Goal: Task Accomplishment & Management: Use online tool/utility

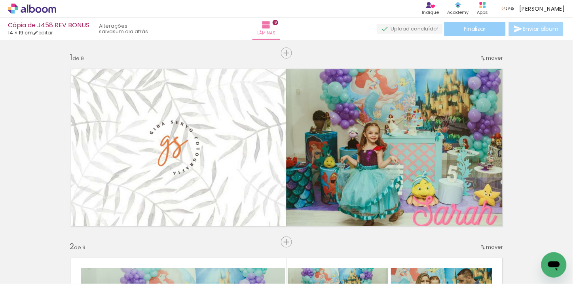
click at [484, 30] on span "Finalizar" at bounding box center [475, 29] width 22 height 6
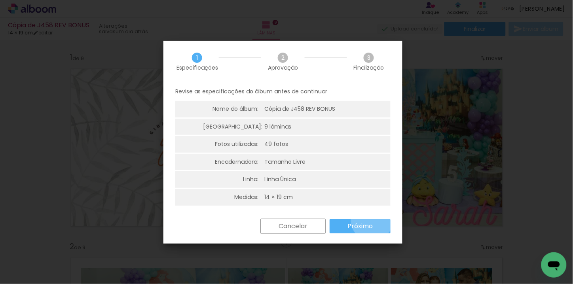
click at [372, 219] on paper-button "Próximo" at bounding box center [359, 226] width 61 height 14
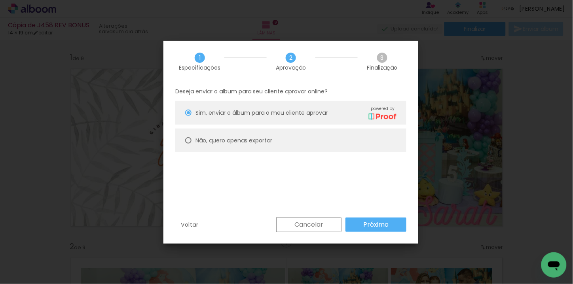
click at [0, 0] on slot "Não, quero apenas exportar" at bounding box center [0, 0] width 0 height 0
type paper-radio-button "on"
click at [356, 219] on paper-button "Próximo" at bounding box center [375, 224] width 61 height 14
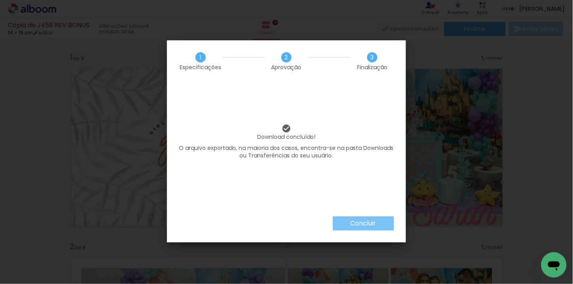
click at [0, 0] on slot "Concluir" at bounding box center [0, 0] width 0 height 0
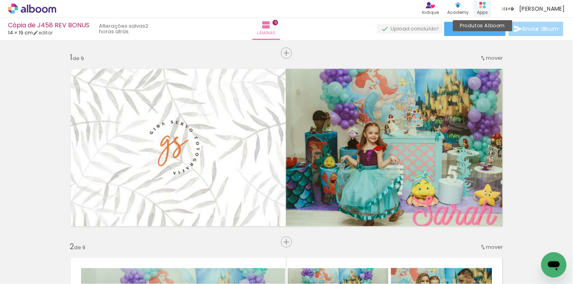
click at [488, 10] on div "Apps" at bounding box center [482, 12] width 11 height 7
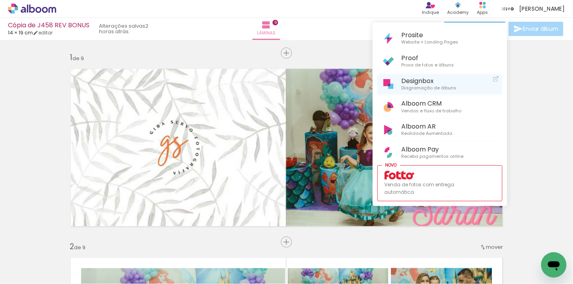
click at [421, 77] on span "Designbox" at bounding box center [428, 81] width 55 height 8
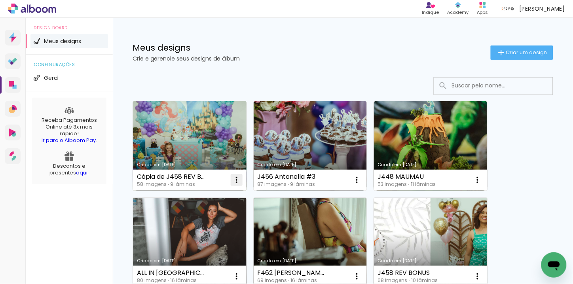
click at [236, 183] on iron-icon at bounding box center [236, 179] width 9 height 9
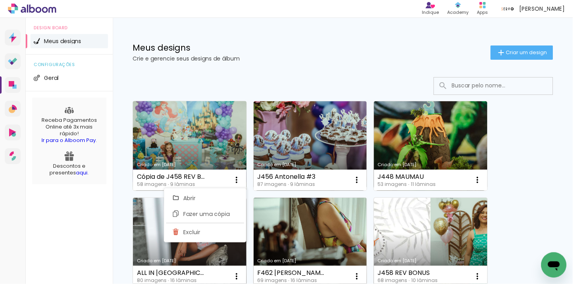
click at [191, 177] on div "Cópia de J458 REV BONUS" at bounding box center [171, 177] width 69 height 6
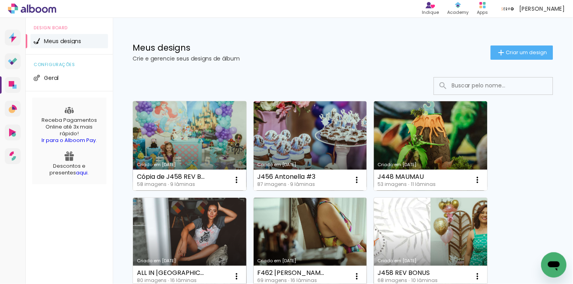
click at [191, 177] on div "Cópia de J458 REV BONUS" at bounding box center [171, 177] width 69 height 6
click at [232, 176] on iron-icon at bounding box center [236, 179] width 9 height 9
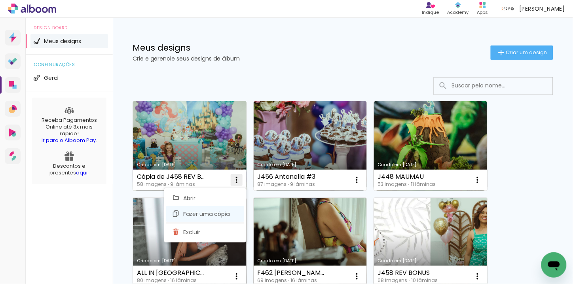
click at [214, 211] on span "Fazer uma cópia" at bounding box center [206, 214] width 46 height 6
type input "Cópia de Cópia de J458 REV BONUS"
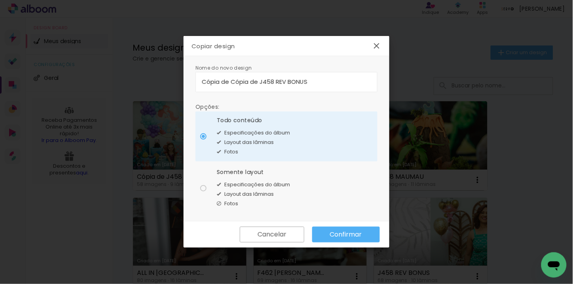
click at [227, 181] on span "Especificações do álbum" at bounding box center [257, 185] width 66 height 8
type paper-radio-button "on"
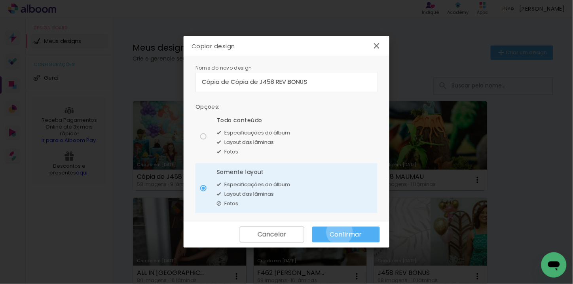
click at [0, 0] on slot "Confirmar" at bounding box center [0, 0] width 0 height 0
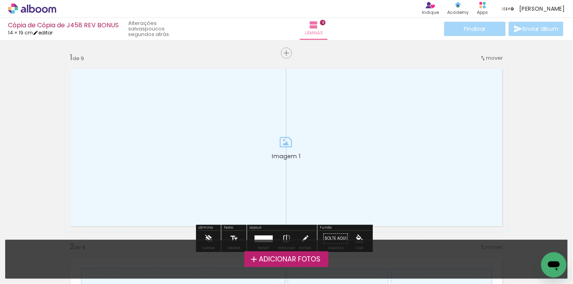
click at [53, 34] on link "editar" at bounding box center [43, 32] width 20 height 7
type input "14,5"
type input "38"
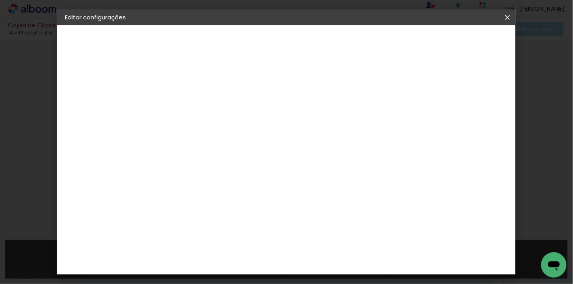
click at [0, 0] on slot "Cópia de Cópia de J458 REV BONUS" at bounding box center [0, 0] width 0 height 0
click at [194, 109] on input "Cópia de Cópia de J458 REV BONUS" at bounding box center [194, 106] width 0 height 12
type input "ODAIR 50"
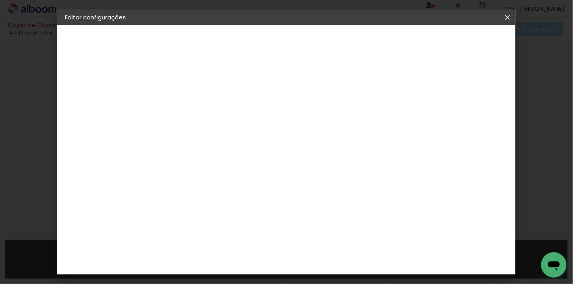
type paper-input "ODAIR 50"
click at [0, 0] on slot "Avançar" at bounding box center [0, 0] width 0 height 0
click at [342, 41] on div "Voltar Avançar" at bounding box center [303, 41] width 79 height 13
click at [300, 46] on paper-button "Voltar" at bounding box center [284, 41] width 32 height 13
click at [0, 0] on slot "Avançar" at bounding box center [0, 0] width 0 height 0
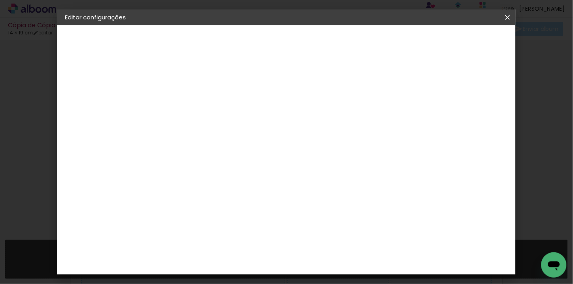
drag, startPoint x: 511, startPoint y: 20, endPoint x: 307, endPoint y: 34, distance: 204.5
click at [511, 20] on iron-icon at bounding box center [507, 17] width 9 height 8
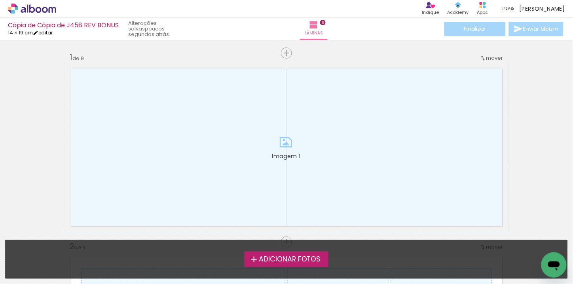
click at [47, 33] on link "editar" at bounding box center [43, 32] width 20 height 7
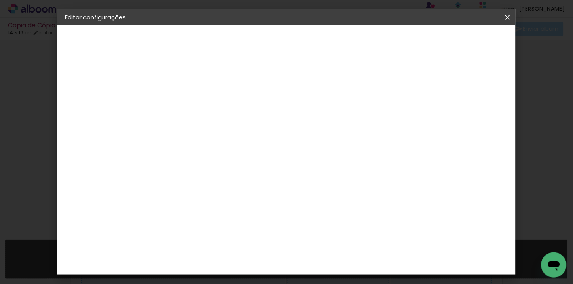
click at [514, 17] on paper-icon-button at bounding box center [507, 17] width 16 height 14
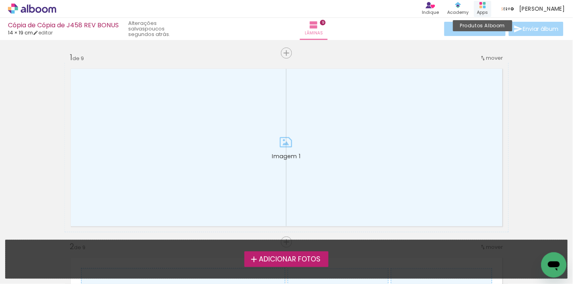
click at [488, 9] on div "Apps" at bounding box center [482, 12] width 11 height 7
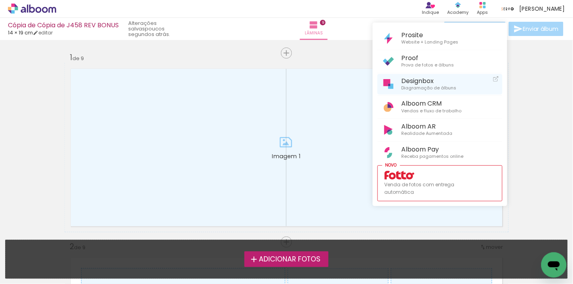
click at [409, 82] on span "Designbox" at bounding box center [428, 81] width 55 height 8
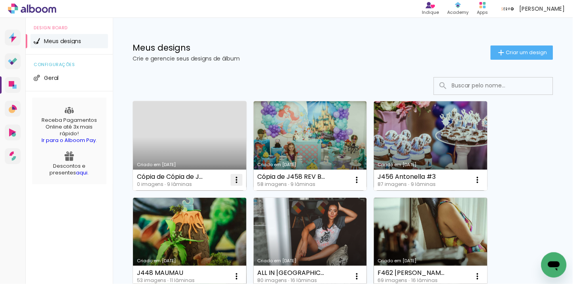
click at [234, 177] on iron-icon at bounding box center [236, 179] width 9 height 9
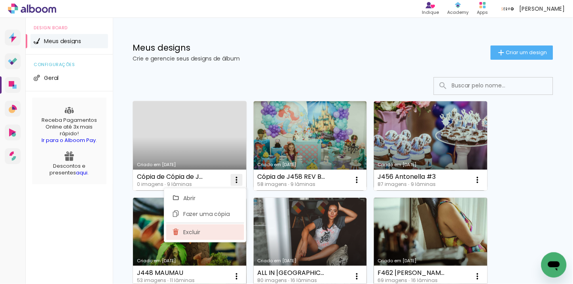
click at [194, 230] on span "Excluir" at bounding box center [191, 232] width 17 height 6
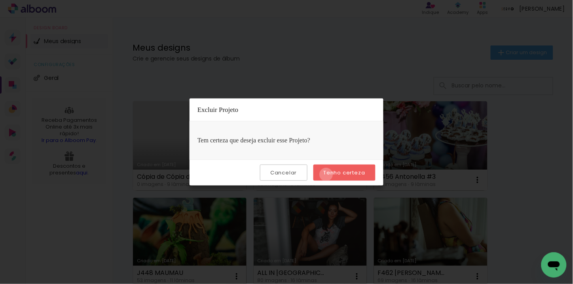
click at [0, 0] on slot "Tenho certeza" at bounding box center [0, 0] width 0 height 0
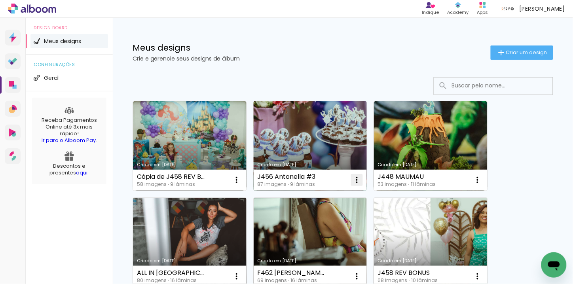
click at [241, 176] on iron-icon at bounding box center [236, 179] width 9 height 9
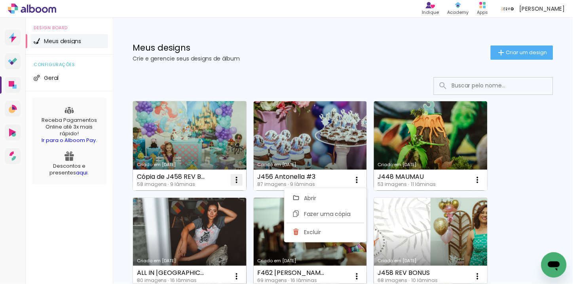
click at [238, 178] on iron-icon at bounding box center [236, 179] width 9 height 9
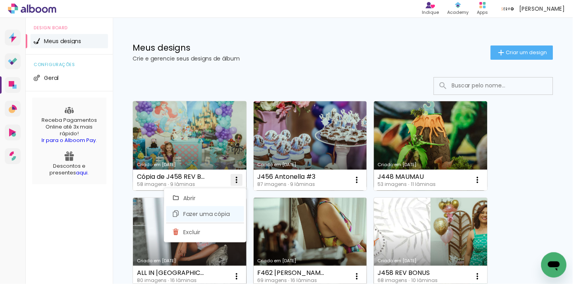
click at [214, 216] on span "Fazer uma cópia" at bounding box center [206, 214] width 46 height 6
type input "Cópia de Cópia de J458 REV BONUS"
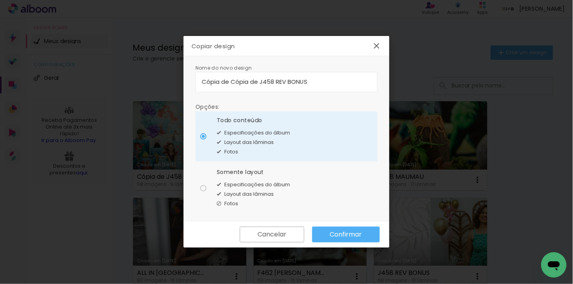
click at [237, 192] on span "Layout das lâminas" at bounding box center [248, 194] width 49 height 8
type paper-radio-button "on"
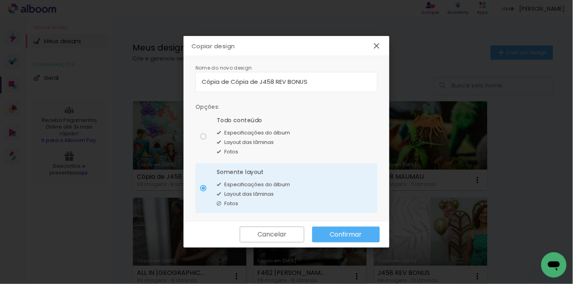
click at [305, 79] on input "Cópia de Cópia de J458 REV BONUS" at bounding box center [286, 81] width 169 height 9
type input "ODAIR 50"
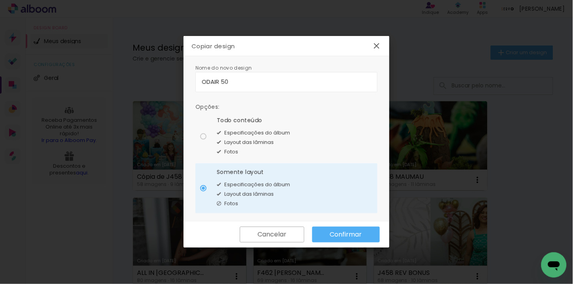
type paper-input "ODAIR 50"
click at [361, 227] on paper-button "Confirmar" at bounding box center [346, 235] width 68 height 16
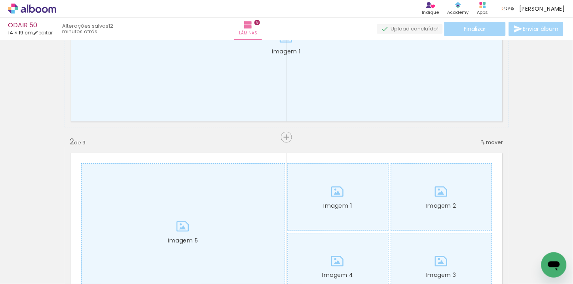
scroll to position [98, 0]
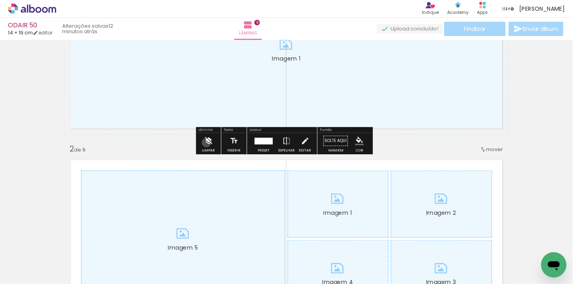
click at [206, 142] on iron-icon at bounding box center [208, 141] width 9 height 16
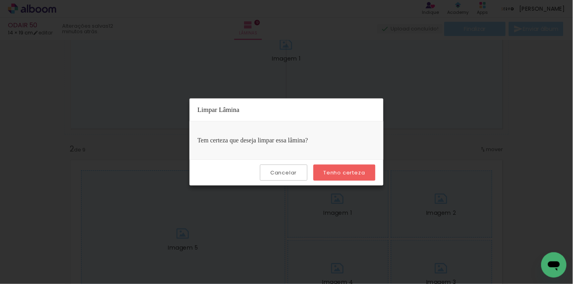
click at [322, 173] on paper-button "Tenho certeza" at bounding box center [344, 172] width 62 height 16
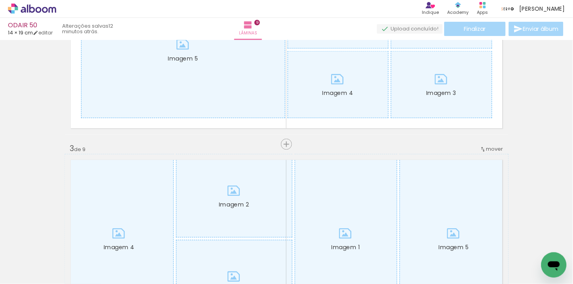
scroll to position [274, 0]
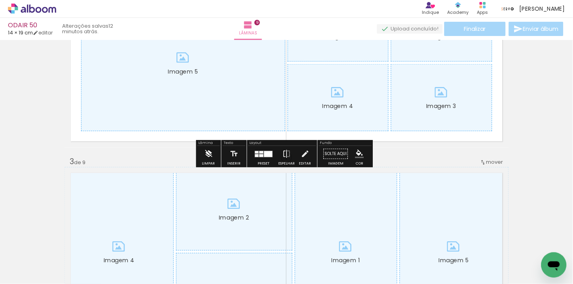
click at [211, 154] on iron-icon at bounding box center [208, 154] width 9 height 16
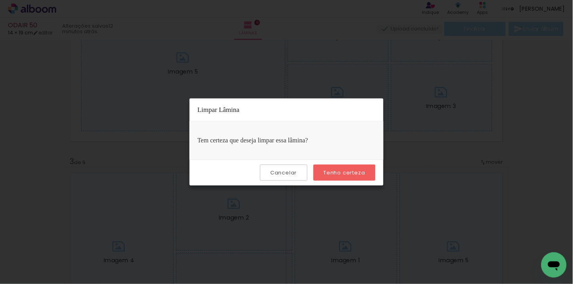
click at [341, 176] on paper-button "Tenho certeza" at bounding box center [344, 172] width 62 height 16
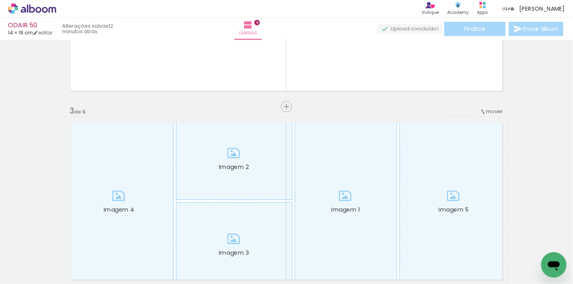
scroll to position [317, 0]
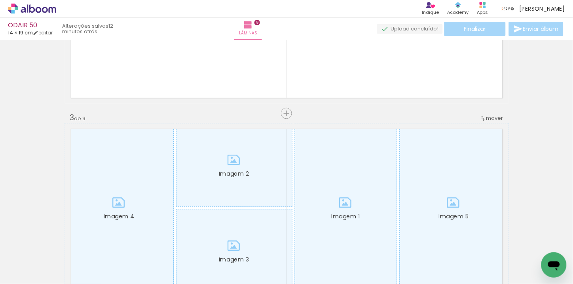
click at [481, 116] on iron-icon at bounding box center [483, 118] width 6 height 6
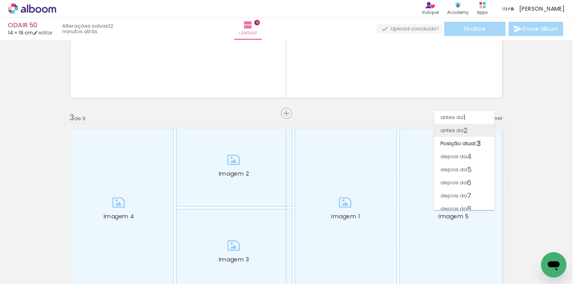
click at [471, 131] on paper-item "antes da 2" at bounding box center [464, 130] width 60 height 13
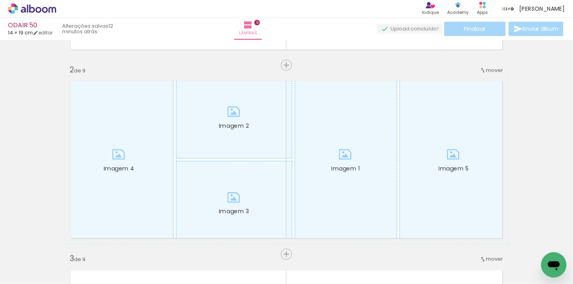
scroll to position [219, 0]
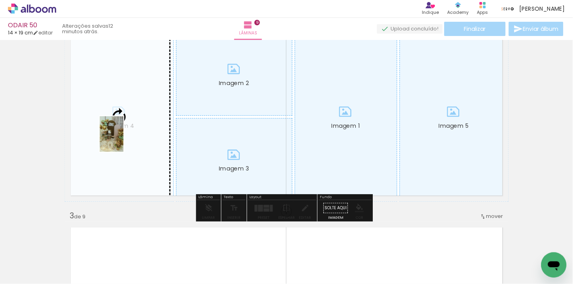
drag, startPoint x: 165, startPoint y: 262, endPoint x: 123, endPoint y: 140, distance: 128.8
click at [123, 140] on quentale-workspace at bounding box center [286, 142] width 573 height 284
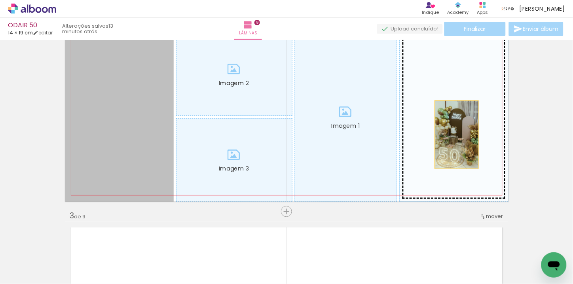
drag, startPoint x: 139, startPoint y: 197, endPoint x: 453, endPoint y: 134, distance: 320.4
click at [0, 0] on slot "Imagem 1 Imagem 2 Imagem 3 Imagem 4 Imagem 5" at bounding box center [0, 0] width 0 height 0
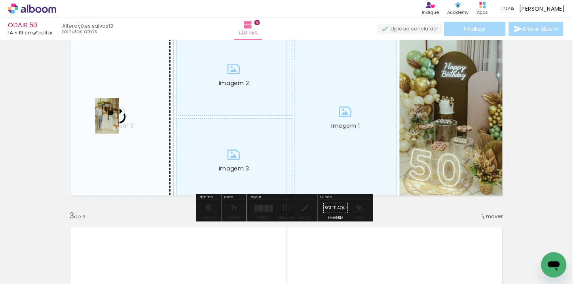
drag, startPoint x: 435, startPoint y: 262, endPoint x: 119, endPoint y: 122, distance: 345.9
click at [119, 122] on quentale-workspace at bounding box center [286, 142] width 573 height 284
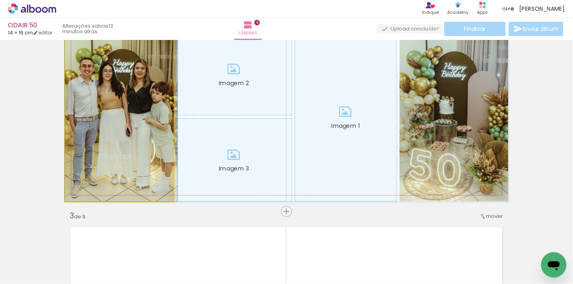
drag, startPoint x: 119, startPoint y: 122, endPoint x: 128, endPoint y: 122, distance: 9.5
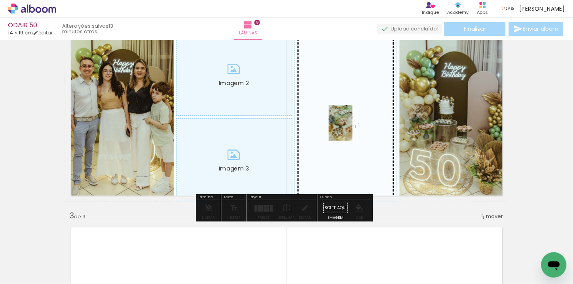
drag, startPoint x: 80, startPoint y: 270, endPoint x: 352, endPoint y: 129, distance: 306.8
click at [352, 129] on quentale-workspace at bounding box center [286, 142] width 573 height 284
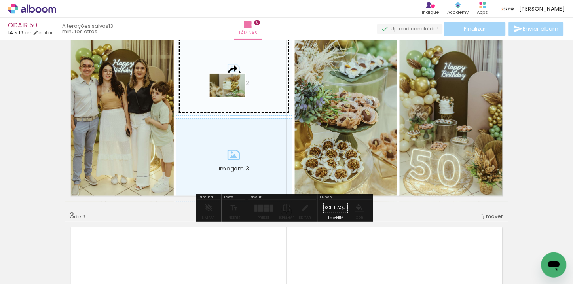
drag, startPoint x: 127, startPoint y: 256, endPoint x: 233, endPoint y: 97, distance: 191.0
click at [233, 97] on quentale-workspace at bounding box center [286, 142] width 573 height 284
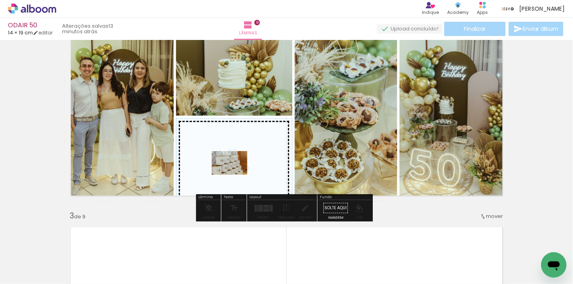
drag, startPoint x: 223, startPoint y: 254, endPoint x: 235, endPoint y: 175, distance: 80.0
click at [235, 175] on quentale-workspace at bounding box center [286, 142] width 573 height 284
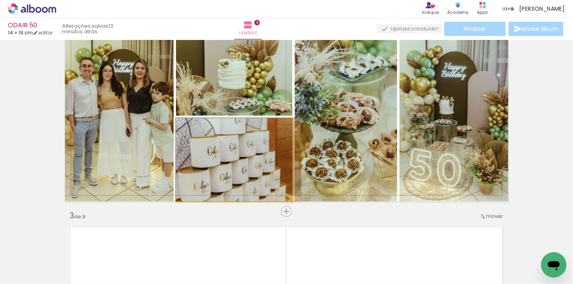
drag, startPoint x: 235, startPoint y: 175, endPoint x: 243, endPoint y: 172, distance: 8.4
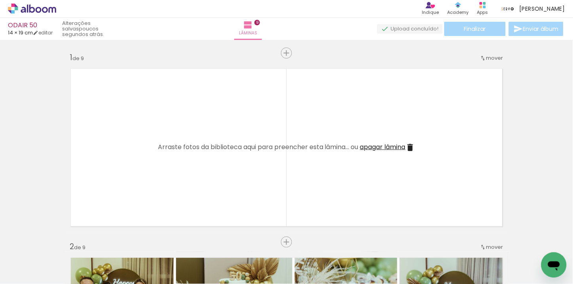
scroll to position [0, 2107]
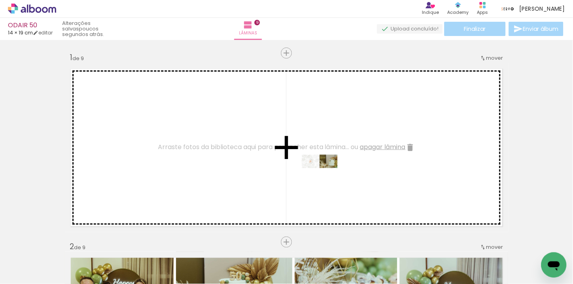
drag, startPoint x: 533, startPoint y: 260, endPoint x: 320, endPoint y: 176, distance: 228.8
click at [320, 176] on quentale-workspace at bounding box center [286, 142] width 573 height 284
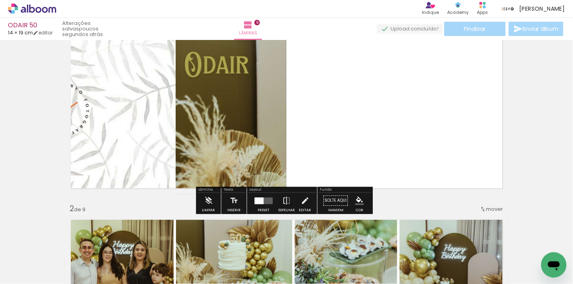
scroll to position [88, 0]
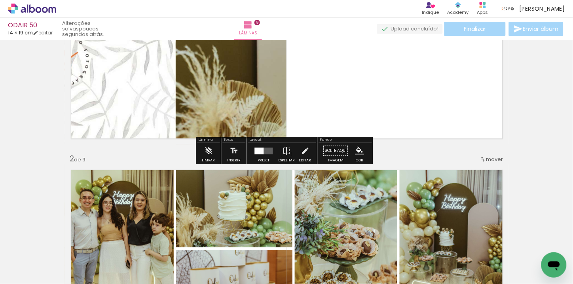
click at [261, 156] on div at bounding box center [263, 151] width 21 height 16
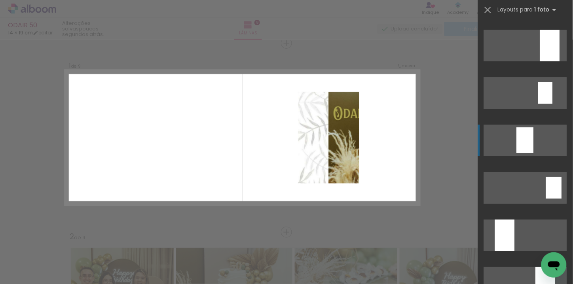
scroll to position [2109, 0]
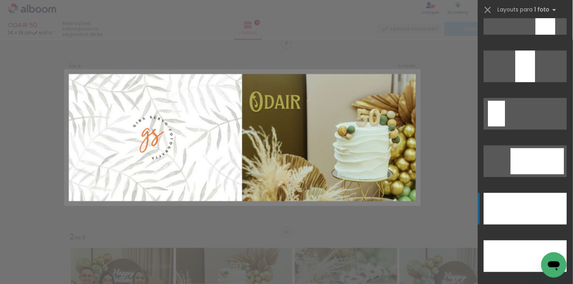
click at [531, 240] on div at bounding box center [525, 256] width 83 height 32
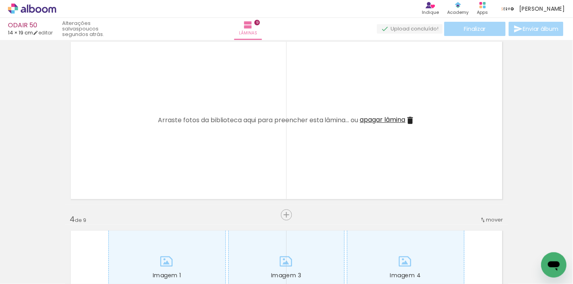
scroll to position [0, 0]
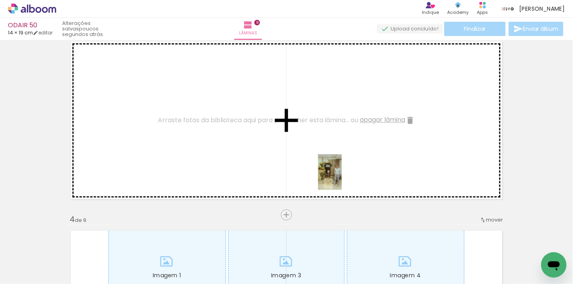
drag, startPoint x: 384, startPoint y: 264, endPoint x: 342, endPoint y: 177, distance: 96.6
click at [342, 177] on quentale-workspace at bounding box center [286, 142] width 573 height 284
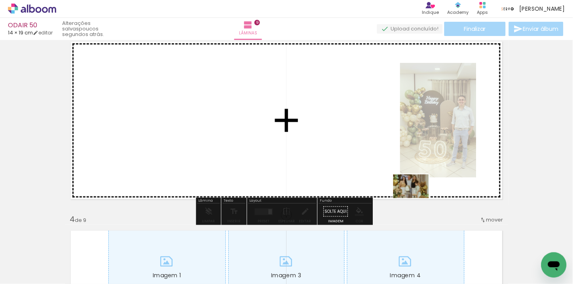
drag, startPoint x: 473, startPoint y: 255, endPoint x: 417, endPoint y: 198, distance: 79.7
click at [417, 198] on quentale-workspace at bounding box center [286, 142] width 573 height 284
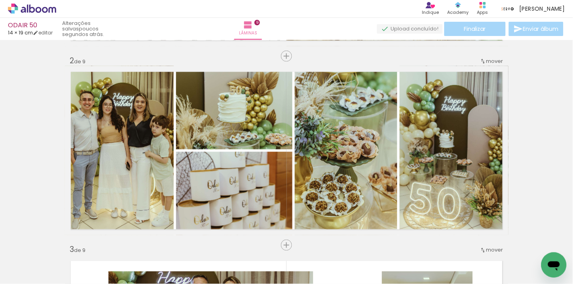
scroll to position [0, 402]
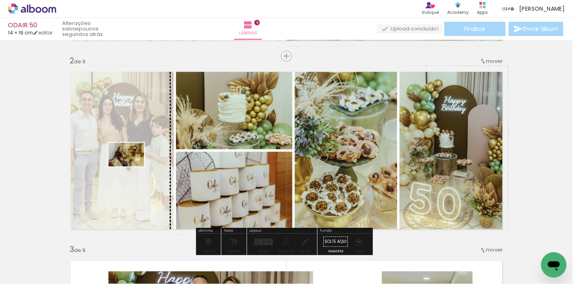
drag, startPoint x: 298, startPoint y: 261, endPoint x: 132, endPoint y: 166, distance: 191.1
click at [132, 166] on quentale-workspace at bounding box center [286, 142] width 573 height 284
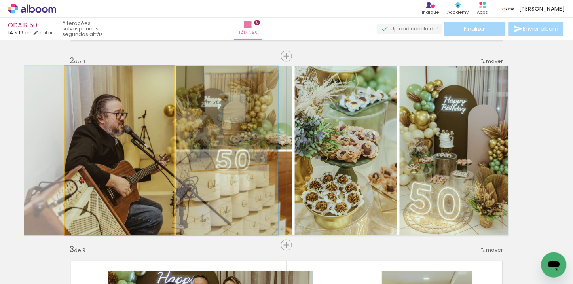
drag, startPoint x: 109, startPoint y: 186, endPoint x: 139, endPoint y: 170, distance: 34.0
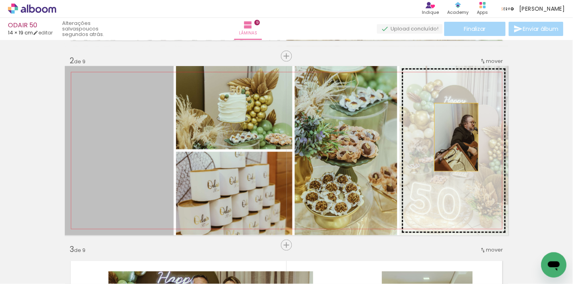
drag, startPoint x: 119, startPoint y: 168, endPoint x: 453, endPoint y: 137, distance: 335.6
click at [0, 0] on slot "Imagem 1 Imagem 2 Imagem 3 Imagem 4 Imagem 5" at bounding box center [0, 0] width 0 height 0
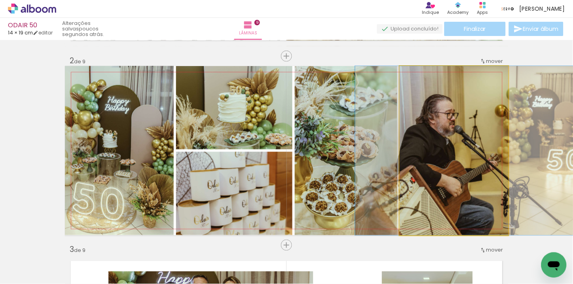
drag, startPoint x: 448, startPoint y: 194, endPoint x: 476, endPoint y: 191, distance: 28.7
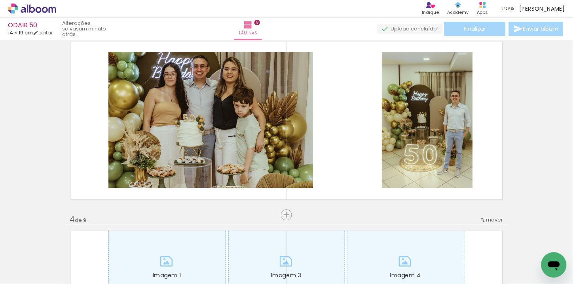
scroll to position [0, 0]
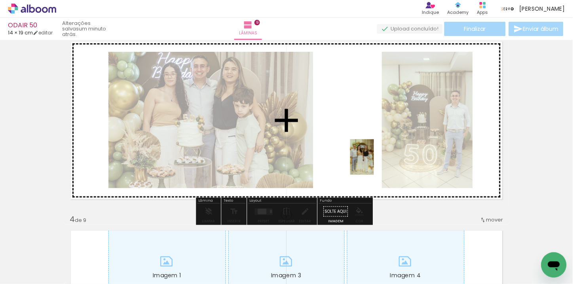
drag, startPoint x: 429, startPoint y: 266, endPoint x: 374, endPoint y: 163, distance: 117.1
click at [374, 163] on quentale-workspace at bounding box center [286, 142] width 573 height 284
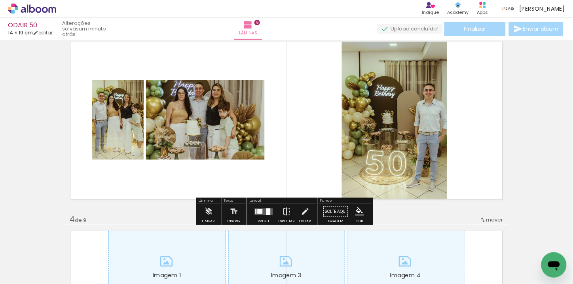
click at [269, 208] on quentale-layouter at bounding box center [264, 211] width 18 height 7
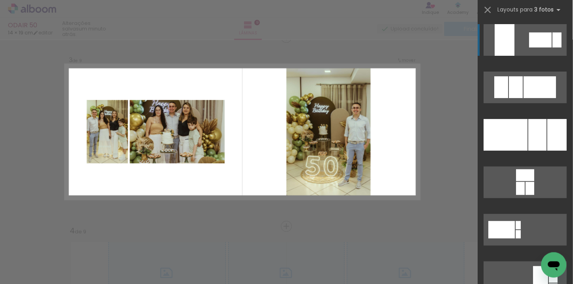
scroll to position [388, 0]
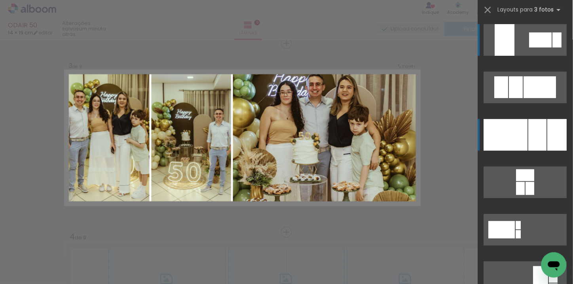
click at [534, 136] on div at bounding box center [537, 135] width 18 height 32
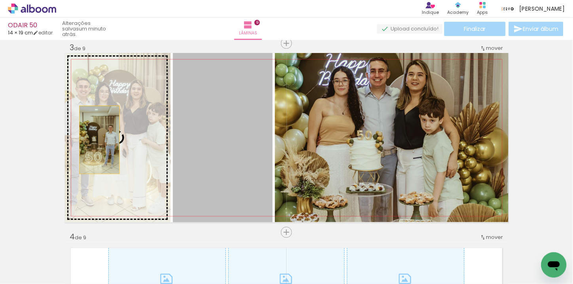
drag, startPoint x: 206, startPoint y: 146, endPoint x: 96, endPoint y: 140, distance: 110.5
click at [0, 0] on slot at bounding box center [0, 0] width 0 height 0
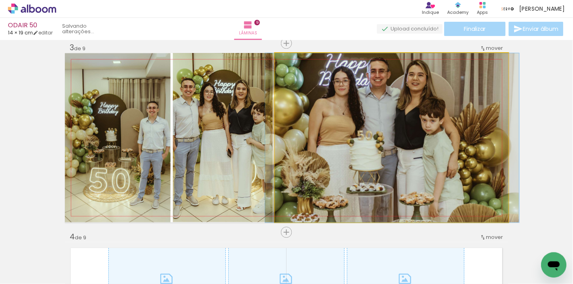
drag, startPoint x: 327, startPoint y: 144, endPoint x: 327, endPoint y: 157, distance: 13.8
click at [368, 146] on quentale-photo at bounding box center [391, 137] width 233 height 169
drag, startPoint x: 291, startPoint y: 64, endPoint x: 286, endPoint y: 65, distance: 5.4
type paper-slider "100"
click at [287, 65] on div at bounding box center [293, 61] width 13 height 13
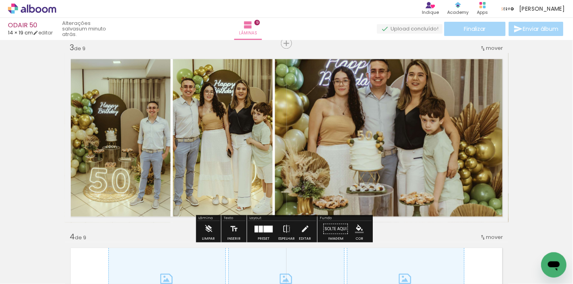
click at [259, 232] on div at bounding box center [263, 229] width 21 height 16
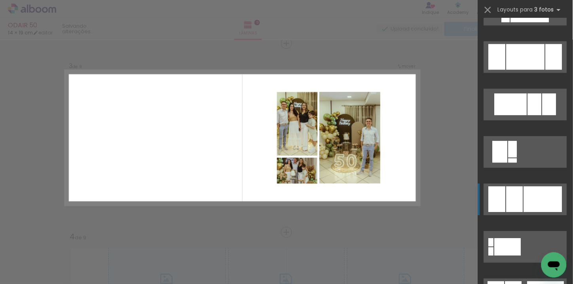
scroll to position [490, 0]
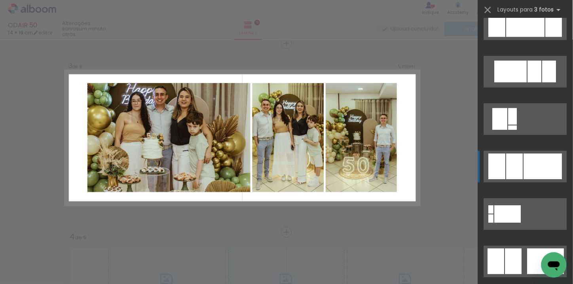
click at [527, 171] on div at bounding box center [542, 166] width 38 height 26
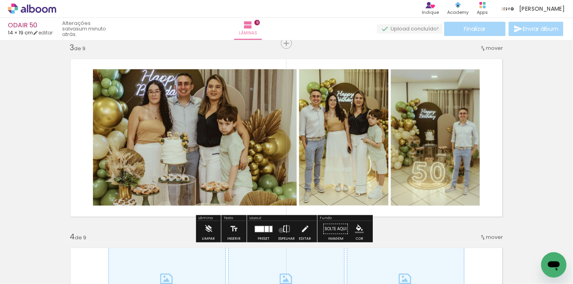
click at [279, 230] on paper-button "Espelhar" at bounding box center [286, 231] width 21 height 20
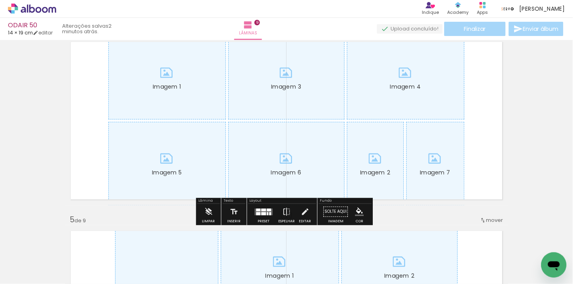
scroll to position [615, 0]
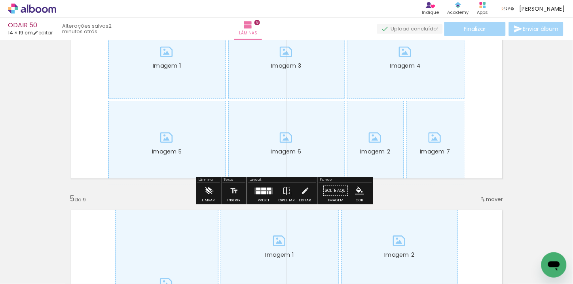
click at [212, 191] on paper-button "Limpar" at bounding box center [208, 193] width 17 height 20
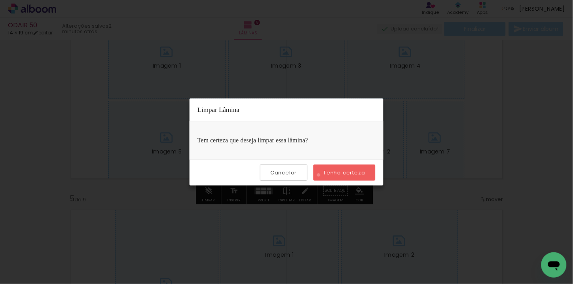
click at [319, 175] on paper-button "Tenho certeza" at bounding box center [344, 172] width 62 height 16
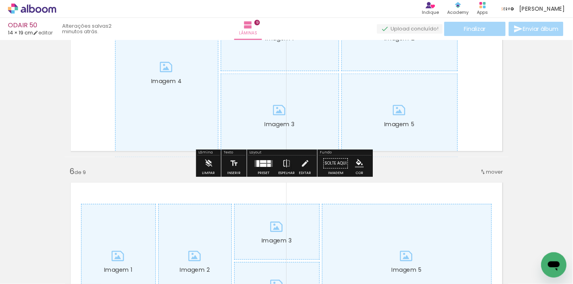
scroll to position [835, 0]
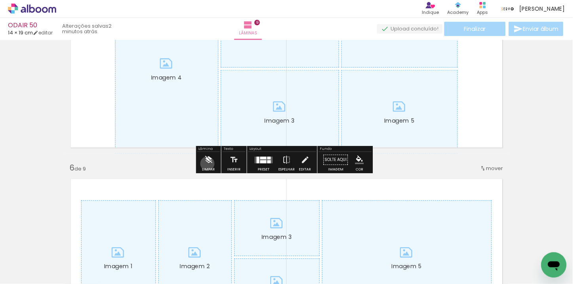
click at [207, 164] on iron-icon at bounding box center [208, 160] width 9 height 16
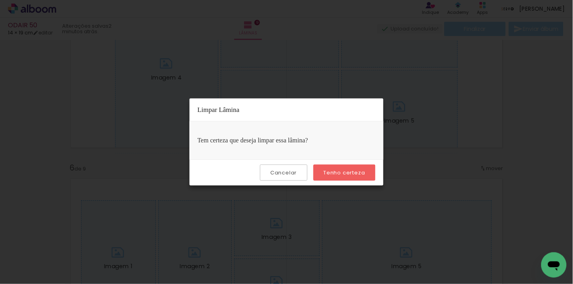
click at [314, 169] on paper-button "Tenho certeza" at bounding box center [344, 172] width 62 height 16
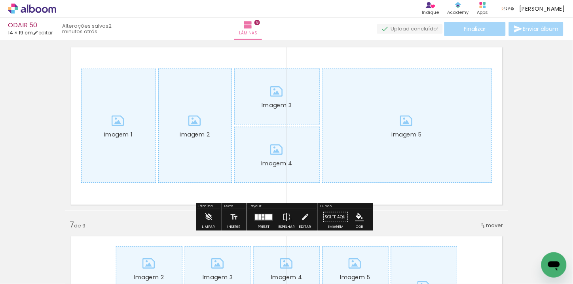
scroll to position [1010, 0]
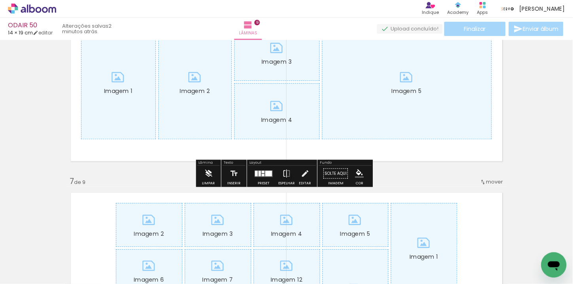
click at [207, 172] on iron-icon at bounding box center [208, 173] width 9 height 16
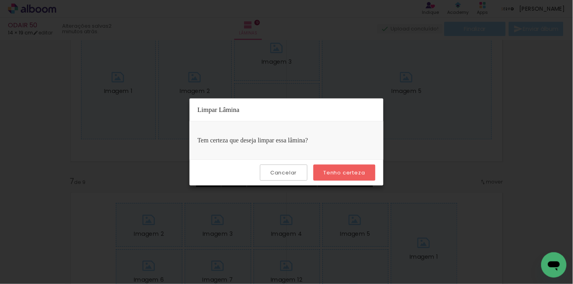
click at [329, 167] on paper-button "Tenho certeza" at bounding box center [344, 172] width 62 height 16
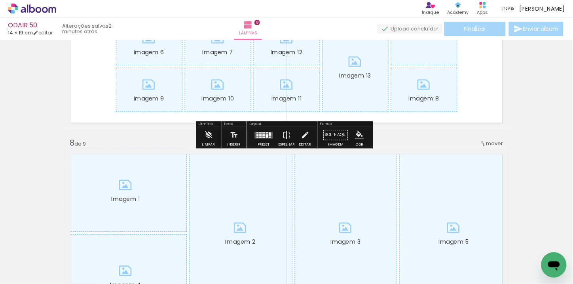
scroll to position [1274, 0]
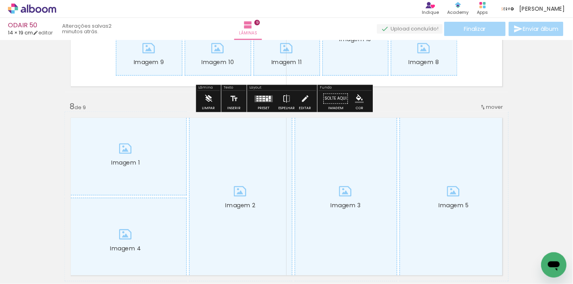
click at [210, 96] on iron-icon at bounding box center [208, 99] width 9 height 16
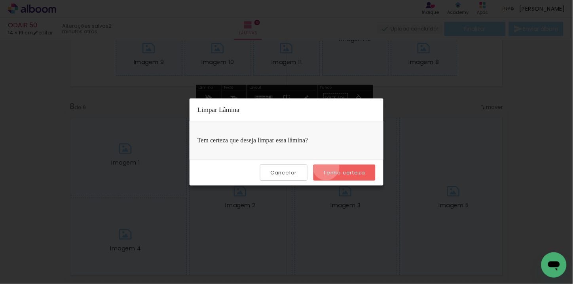
click at [327, 167] on paper-button "Tenho certeza" at bounding box center [344, 172] width 62 height 16
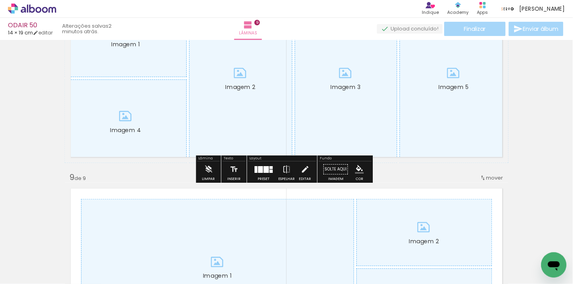
scroll to position [1406, 0]
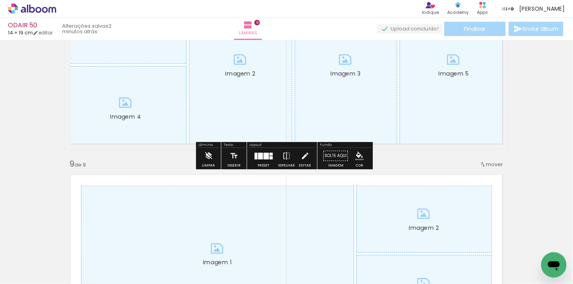
click at [210, 160] on iron-icon at bounding box center [208, 156] width 9 height 16
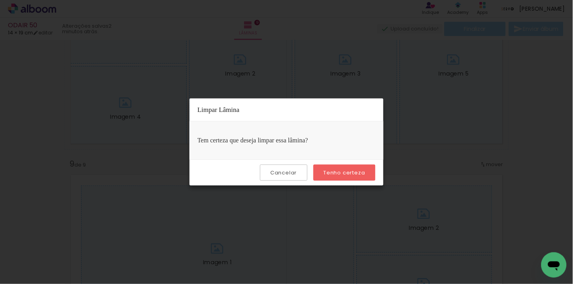
click at [319, 169] on paper-button "Tenho certeza" at bounding box center [344, 172] width 62 height 16
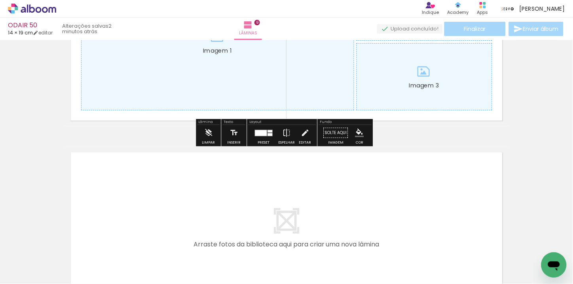
scroll to position [1625, 0]
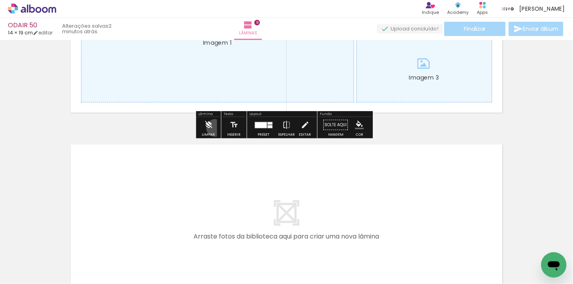
click at [215, 128] on paper-button "Limpar" at bounding box center [208, 127] width 17 height 20
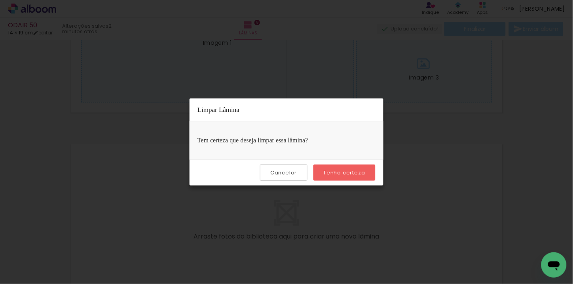
click at [318, 168] on paper-button "Tenho certeza" at bounding box center [344, 172] width 62 height 16
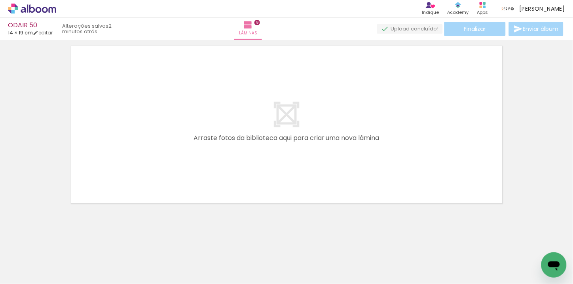
scroll to position [1732, 0]
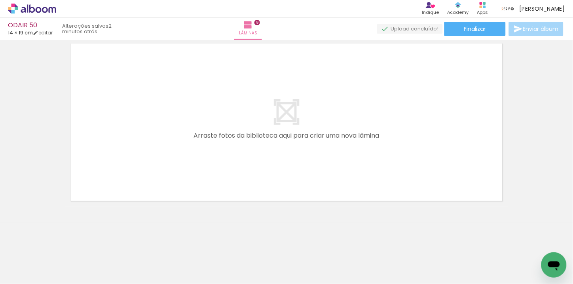
click at [312, 125] on quentale-layouter at bounding box center [286, 122] width 443 height 169
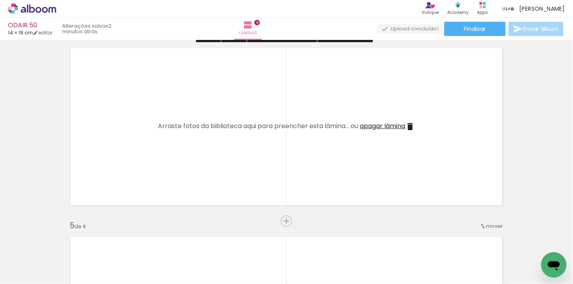
scroll to position [615, 0]
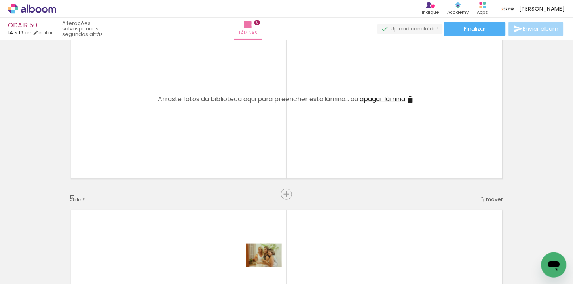
drag, startPoint x: 255, startPoint y: 263, endPoint x: 270, endPoint y: 267, distance: 14.9
click at [270, 267] on div at bounding box center [256, 257] width 39 height 26
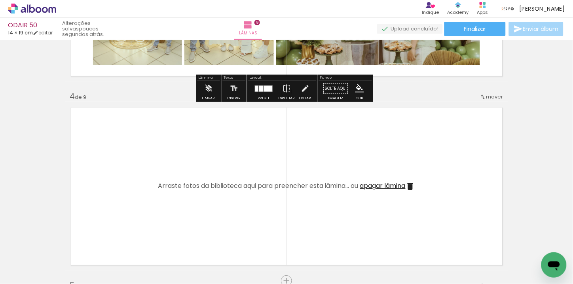
scroll to position [571, 0]
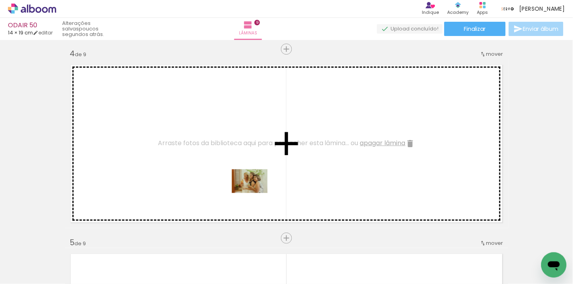
drag, startPoint x: 272, startPoint y: 251, endPoint x: 255, endPoint y: 193, distance: 60.4
click at [255, 193] on quentale-workspace at bounding box center [286, 142] width 573 height 284
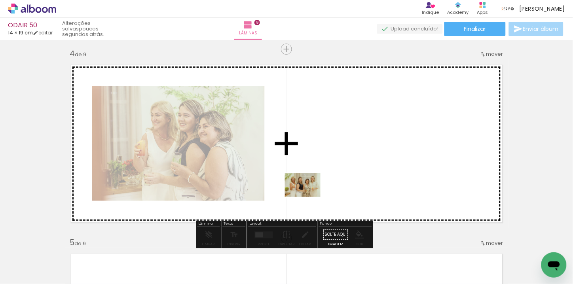
drag, startPoint x: 314, startPoint y: 251, endPoint x: 308, endPoint y: 197, distance: 54.4
click at [308, 197] on quentale-workspace at bounding box center [286, 142] width 573 height 284
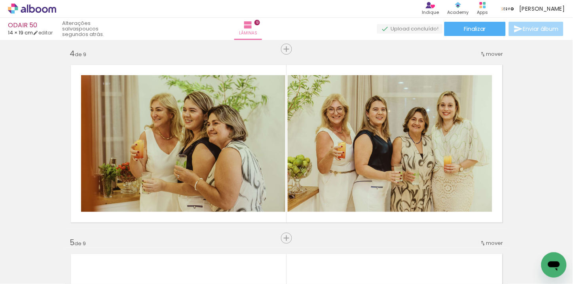
scroll to position [0, 294]
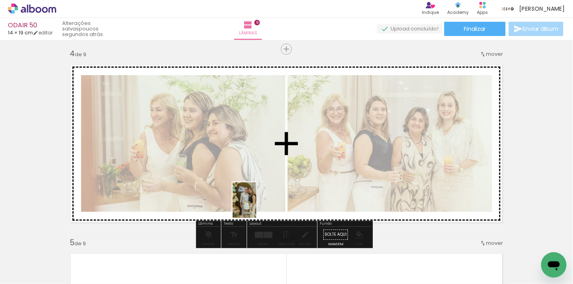
drag, startPoint x: 238, startPoint y: 260, endPoint x: 286, endPoint y: 238, distance: 53.1
click at [256, 206] on quentale-workspace at bounding box center [286, 142] width 573 height 284
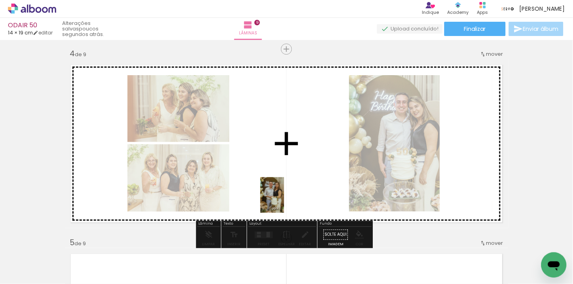
drag, startPoint x: 277, startPoint y: 251, endPoint x: 284, endPoint y: 201, distance: 51.1
click at [284, 201] on quentale-workspace at bounding box center [286, 142] width 573 height 284
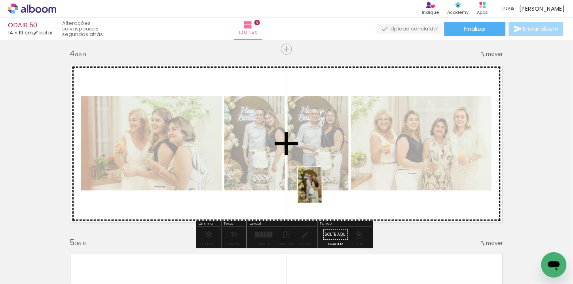
drag, startPoint x: 308, startPoint y: 248, endPoint x: 321, endPoint y: 191, distance: 58.6
click at [321, 191] on quentale-workspace at bounding box center [286, 142] width 573 height 284
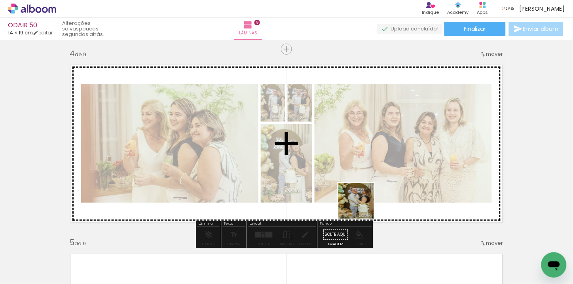
drag, startPoint x: 359, startPoint y: 251, endPoint x: 362, endPoint y: 200, distance: 51.1
click at [362, 200] on quentale-workspace at bounding box center [286, 142] width 573 height 284
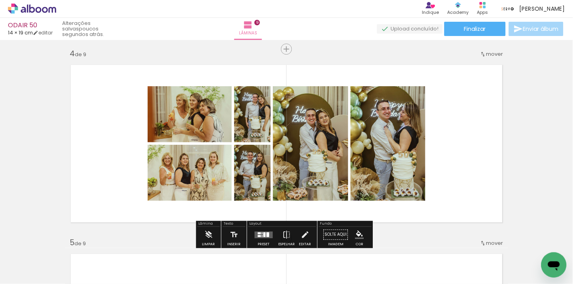
click at [266, 232] on div at bounding box center [267, 234] width 3 height 5
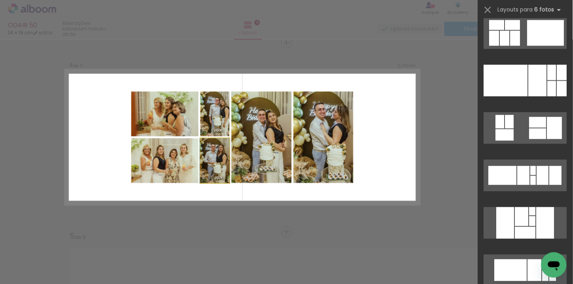
scroll to position [0, 0]
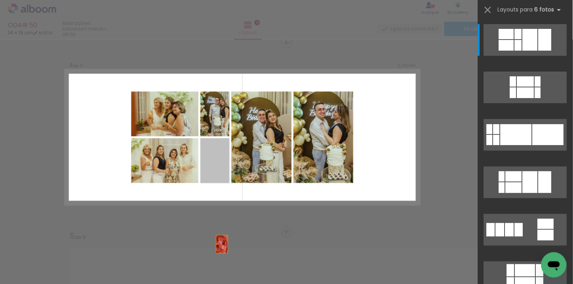
drag, startPoint x: 221, startPoint y: 161, endPoint x: 221, endPoint y: 265, distance: 104.4
click at [221, 265] on quentale-workspace at bounding box center [286, 142] width 573 height 284
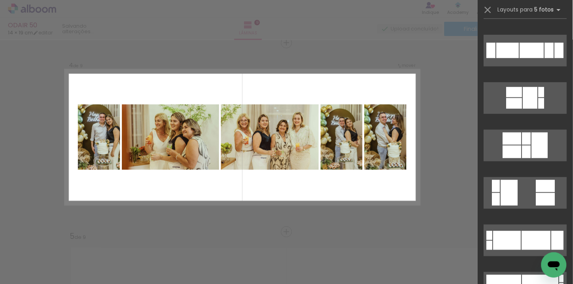
scroll to position [88, 0]
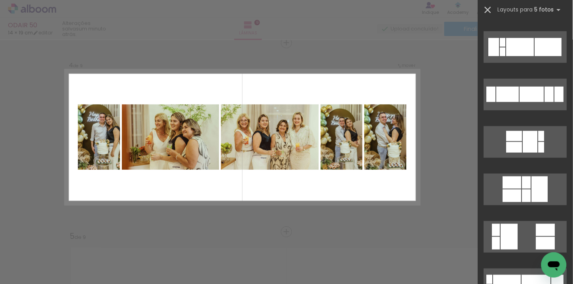
click at [484, 9] on iron-icon at bounding box center [487, 9] width 11 height 11
click at [489, 15] on iron-icon at bounding box center [487, 9] width 11 height 11
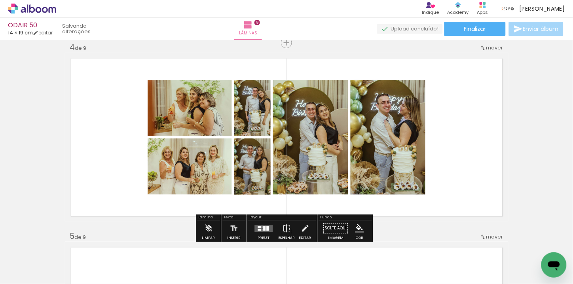
scroll to position [0, 0]
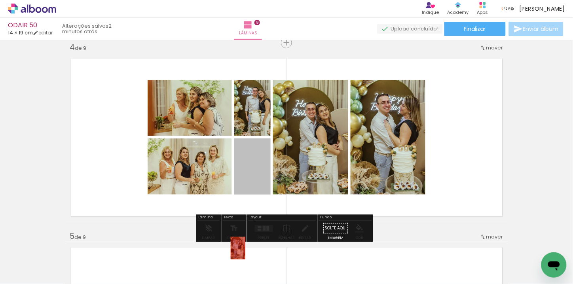
drag, startPoint x: 251, startPoint y: 159, endPoint x: 234, endPoint y: 248, distance: 90.6
click at [234, 248] on quentale-workspace at bounding box center [286, 142] width 573 height 284
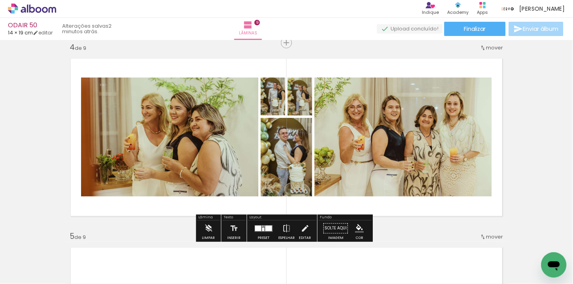
click at [269, 231] on div at bounding box center [268, 228] width 7 height 6
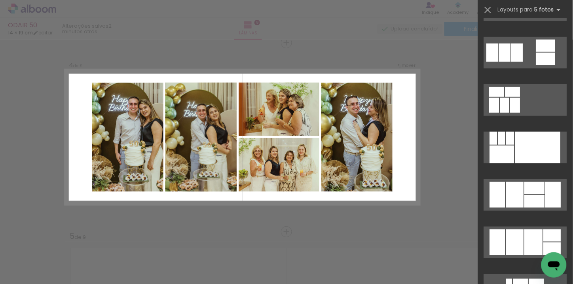
scroll to position [791, 0]
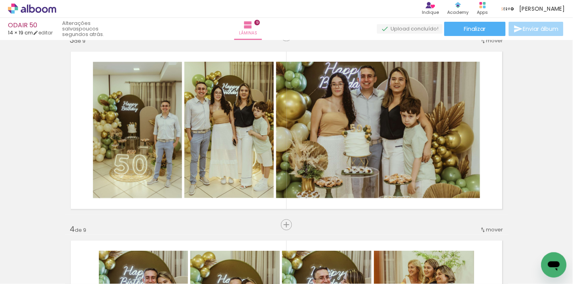
scroll to position [0, 0]
